Goal: Navigation & Orientation: Understand site structure

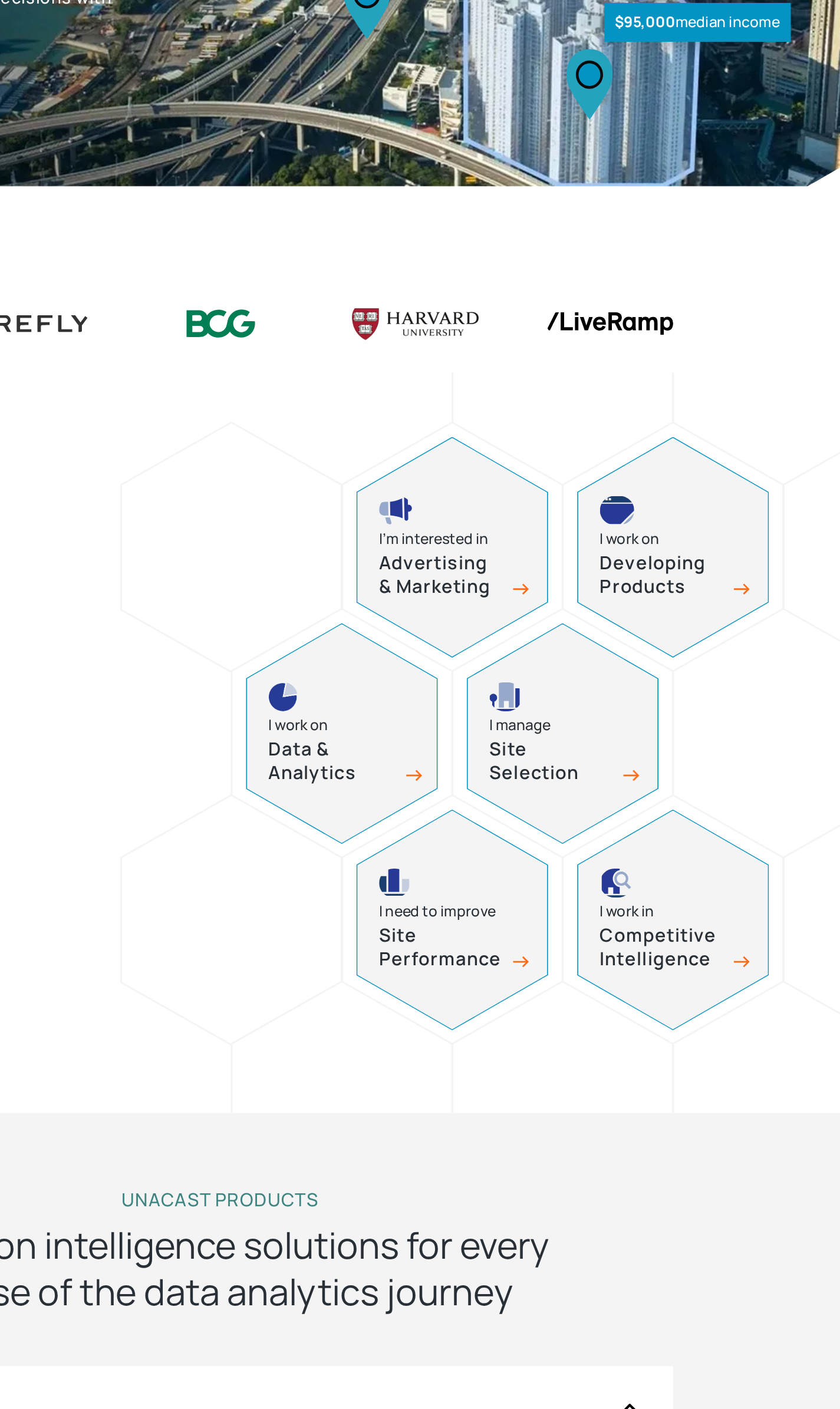
click at [483, 753] on h3 "Data & Analytics" at bounding box center [492, 754] width 82 height 32
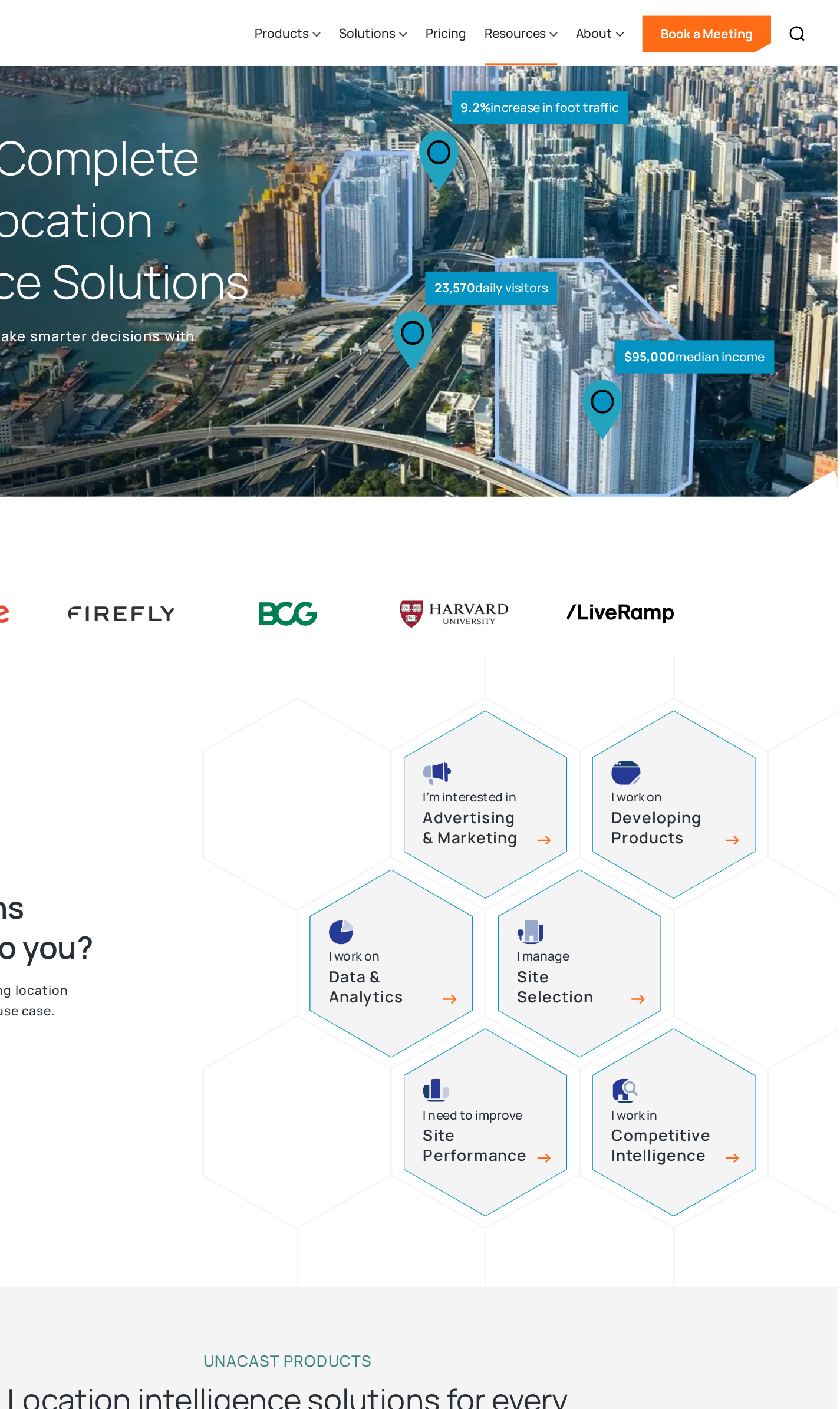
click at [607, 34] on div "Resources" at bounding box center [598, 25] width 55 height 48
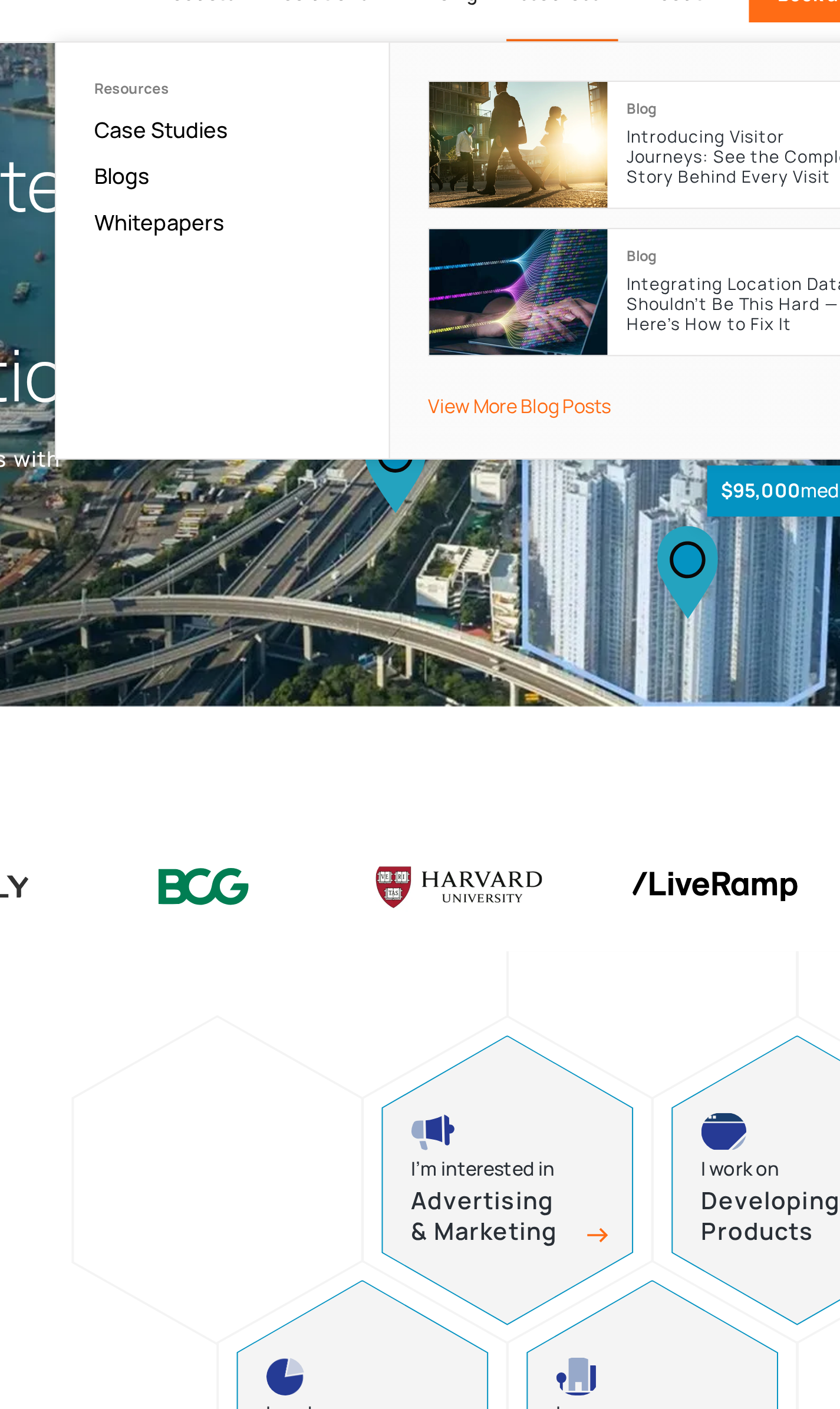
click at [474, 476] on div at bounding box center [420, 467] width 589 height 44
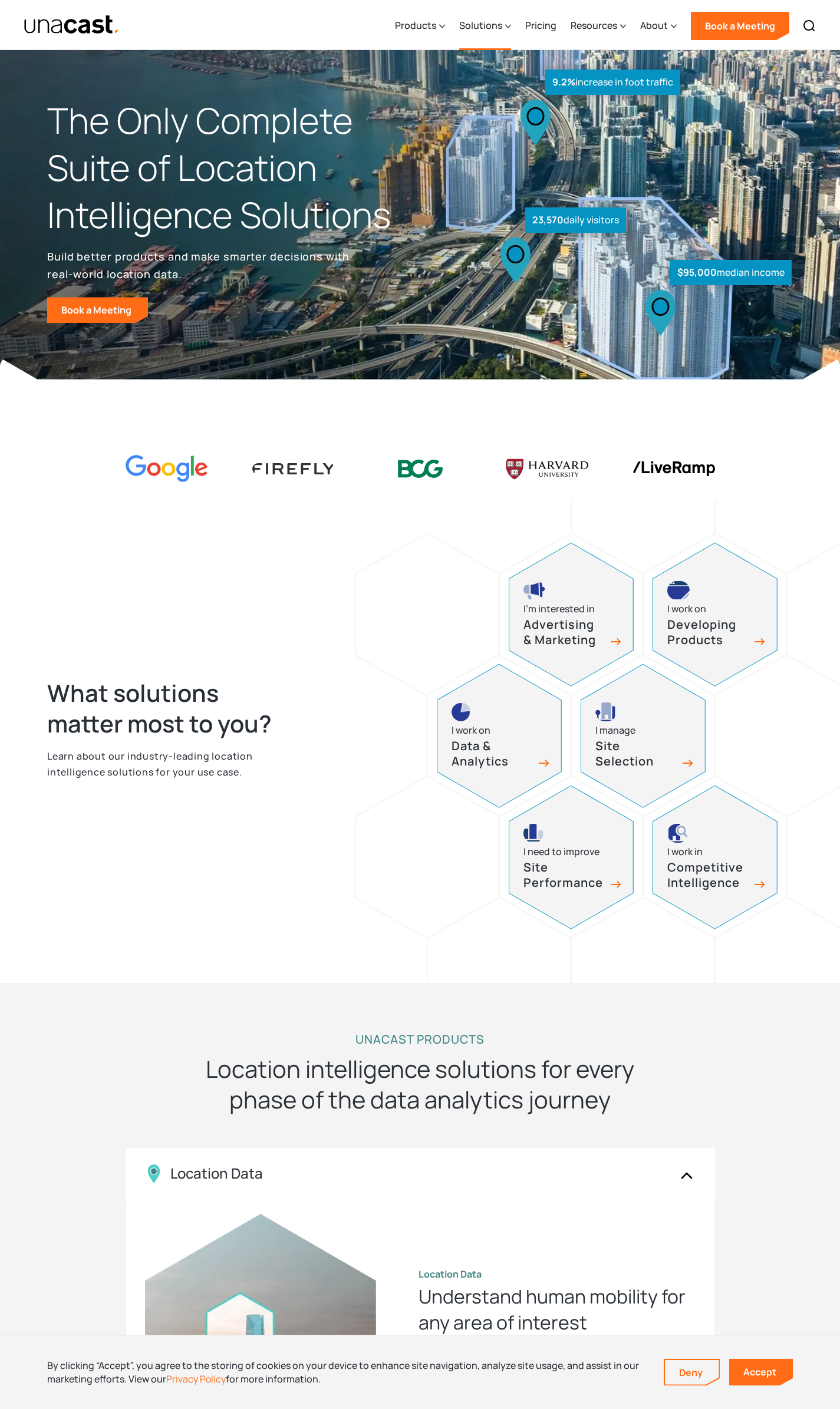
click at [504, 33] on div "Solutions" at bounding box center [485, 25] width 52 height 48
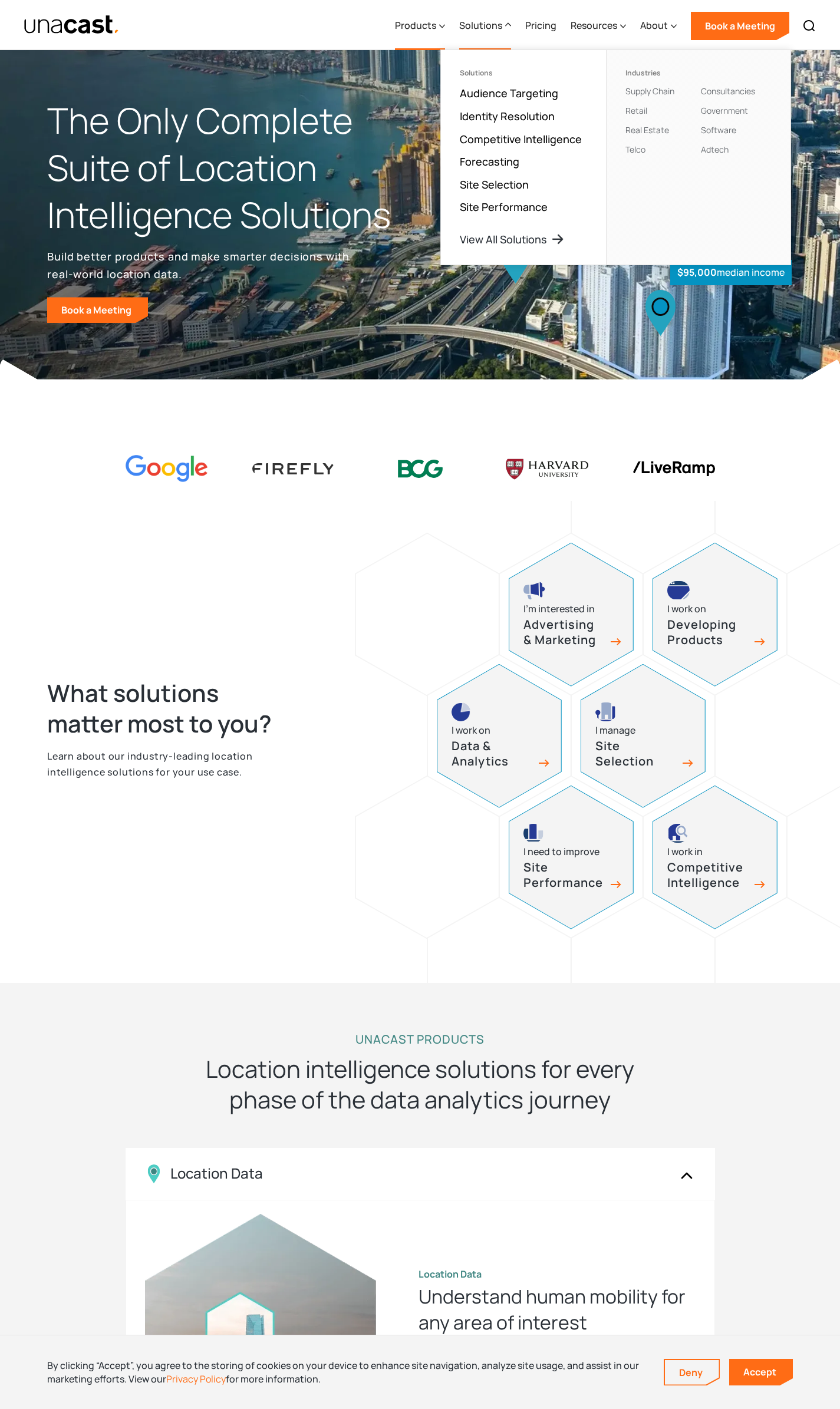
click at [426, 16] on div "Products" at bounding box center [420, 25] width 50 height 48
